Goal: Transaction & Acquisition: Purchase product/service

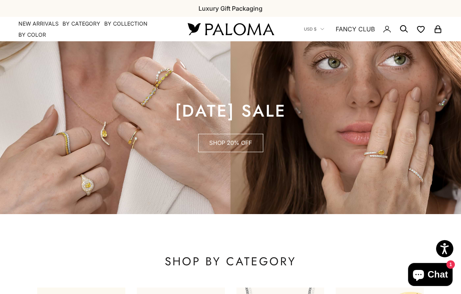
click at [238, 139] on link "SHOP 20% OFF" at bounding box center [230, 143] width 65 height 18
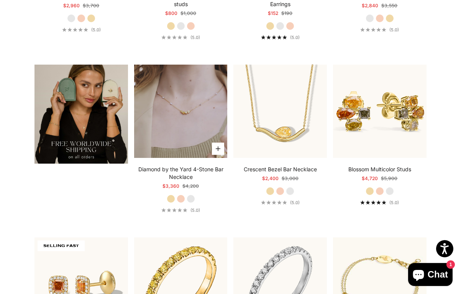
scroll to position [1208, 0]
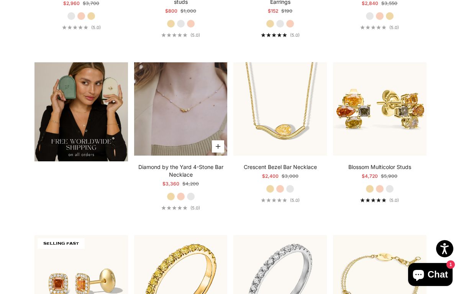
click at [197, 103] on video "#YellowGold\a#RoseGold\a#WhiteGold" at bounding box center [180, 108] width 93 height 93
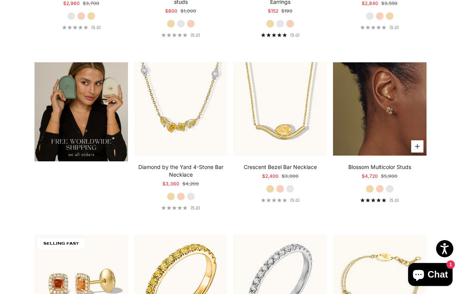
click at [378, 115] on img at bounding box center [379, 108] width 93 height 93
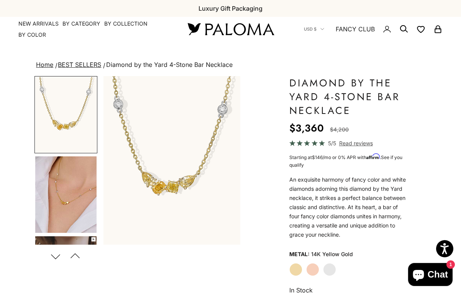
click at [72, 198] on img "Go to item 4" at bounding box center [65, 195] width 61 height 77
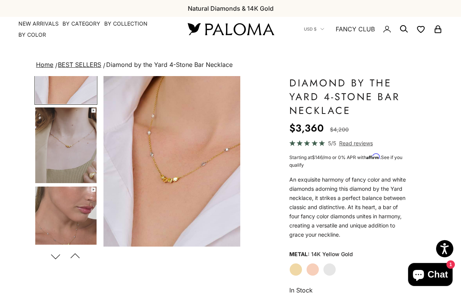
scroll to position [134, 0]
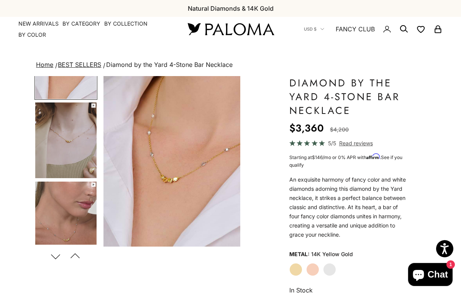
click at [62, 144] on img "Go to item 5" at bounding box center [65, 141] width 61 height 76
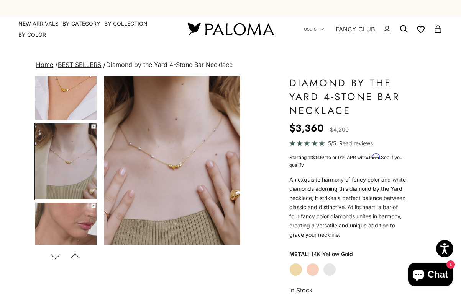
click at [329, 269] on label "White Gold" at bounding box center [329, 269] width 13 height 13
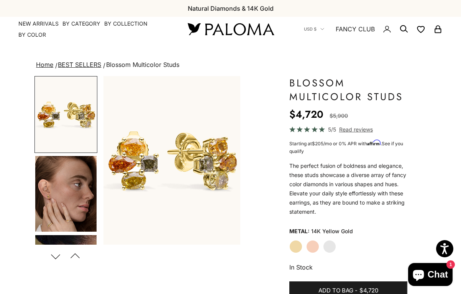
click at [330, 244] on label "White Gold" at bounding box center [329, 246] width 13 height 13
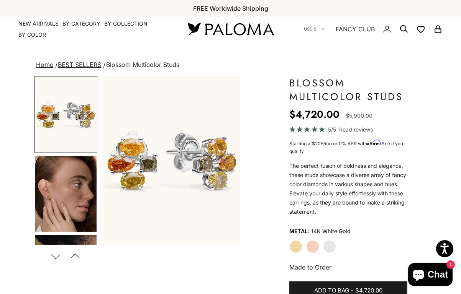
click at [293, 249] on label "Yellow Gold" at bounding box center [295, 246] width 13 height 13
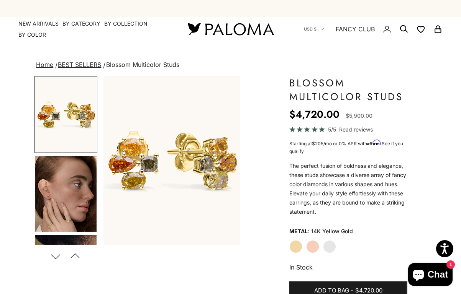
click at [332, 245] on label "White Gold" at bounding box center [329, 246] width 13 height 13
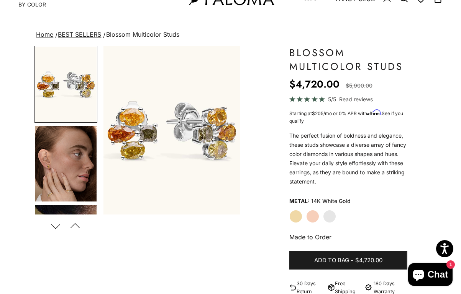
scroll to position [51, 0]
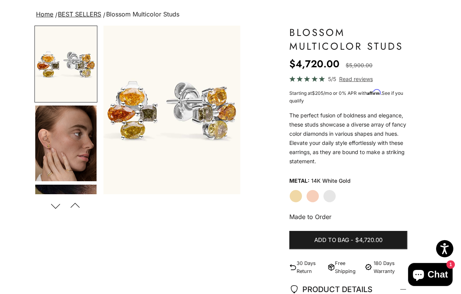
click at [65, 151] on img "Go to item 4" at bounding box center [65, 144] width 61 height 76
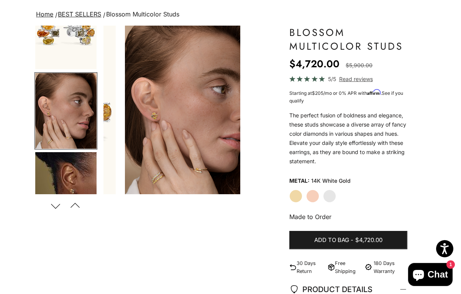
scroll to position [0, 146]
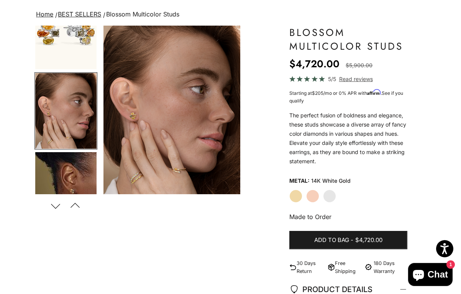
click at [69, 185] on img "Go to item 5" at bounding box center [65, 190] width 61 height 76
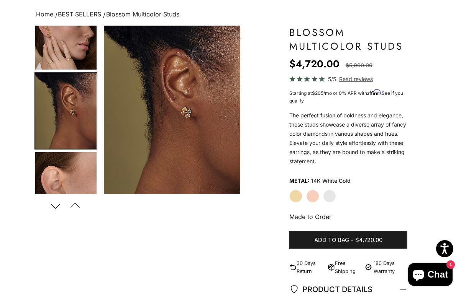
click at [75, 170] on img "Go to item 6" at bounding box center [65, 190] width 61 height 76
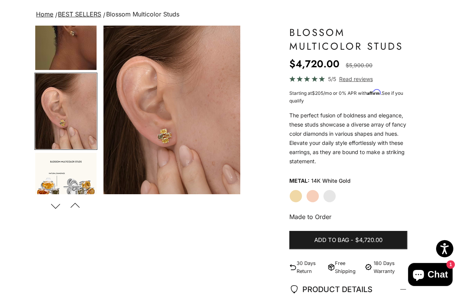
click at [74, 177] on img "Go to item 10" at bounding box center [65, 191] width 61 height 76
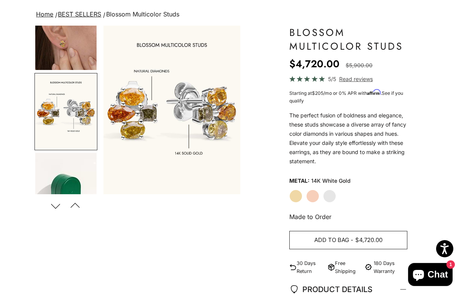
click at [353, 240] on button "Add to bag - $4,720.00" at bounding box center [348, 240] width 118 height 18
